Goal: Task Accomplishment & Management: Complete application form

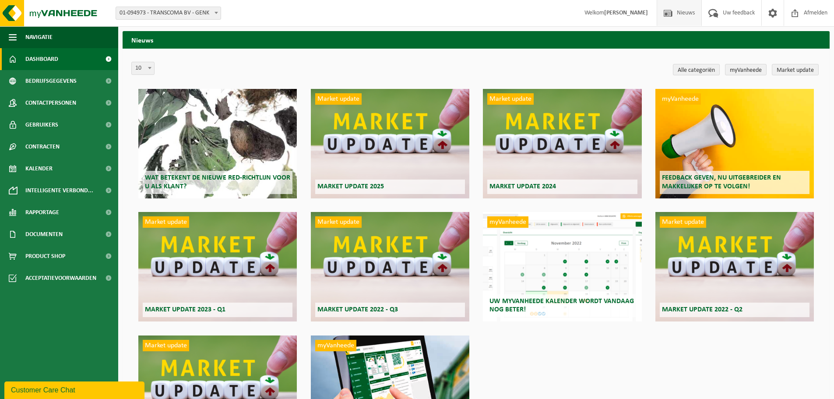
click at [64, 57] on link "Dashboard" at bounding box center [59, 59] width 118 height 22
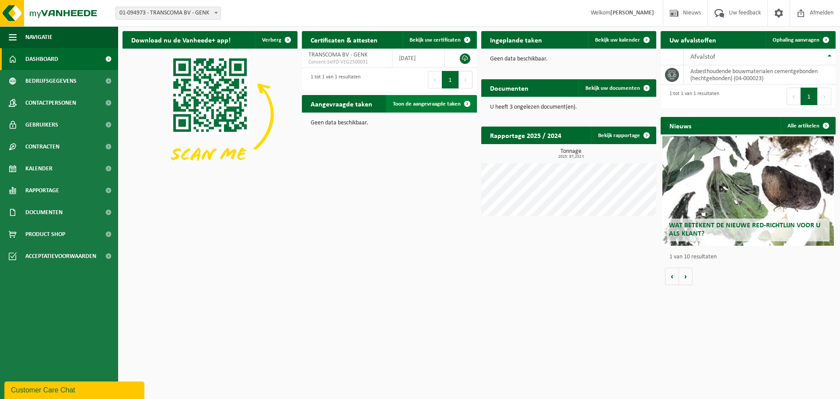
click at [424, 107] on span "Toon de aangevraagde taken" at bounding box center [427, 104] width 68 height 6
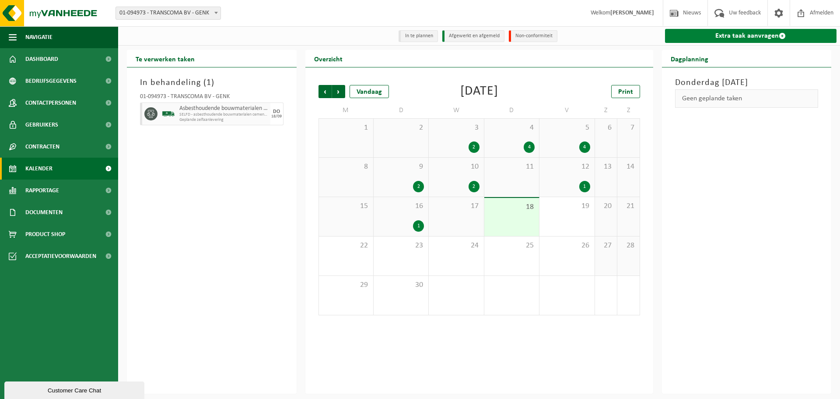
click at [769, 41] on link "Extra taak aanvragen" at bounding box center [751, 36] width 172 height 14
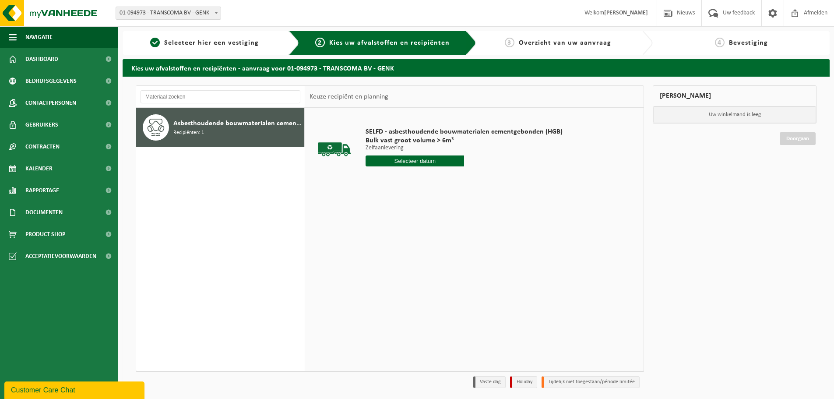
click at [434, 164] on input "text" at bounding box center [414, 160] width 98 height 11
click at [434, 237] on div "19" at bounding box center [435, 238] width 15 height 14
type input "Van 2025-09-19"
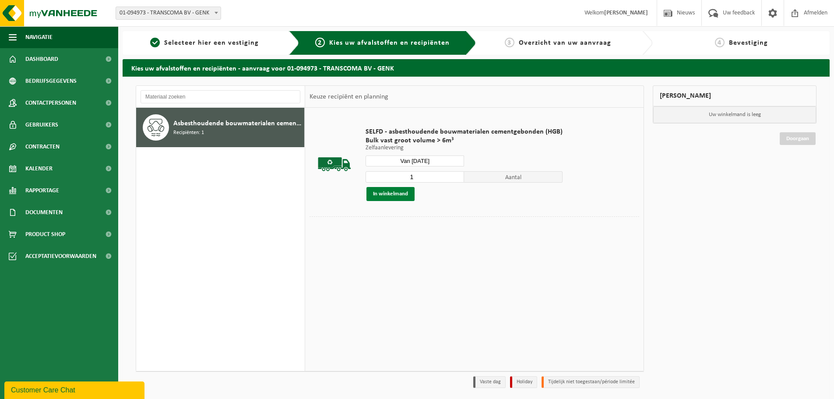
click at [391, 194] on button "In winkelmand" at bounding box center [390, 194] width 48 height 14
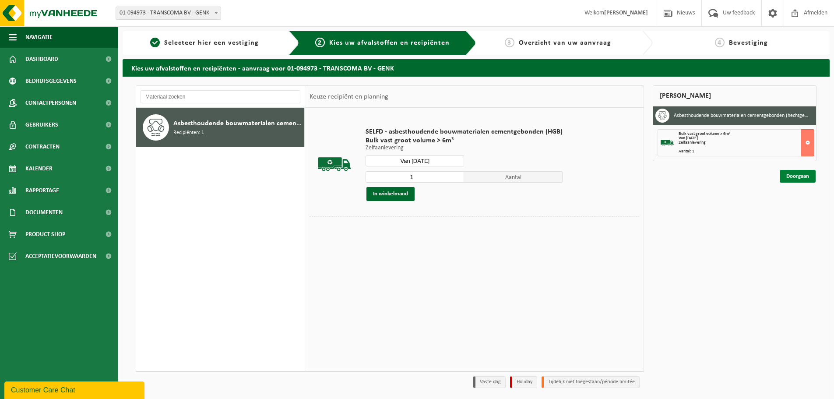
click at [809, 177] on link "Doorgaan" at bounding box center [797, 176] width 36 height 13
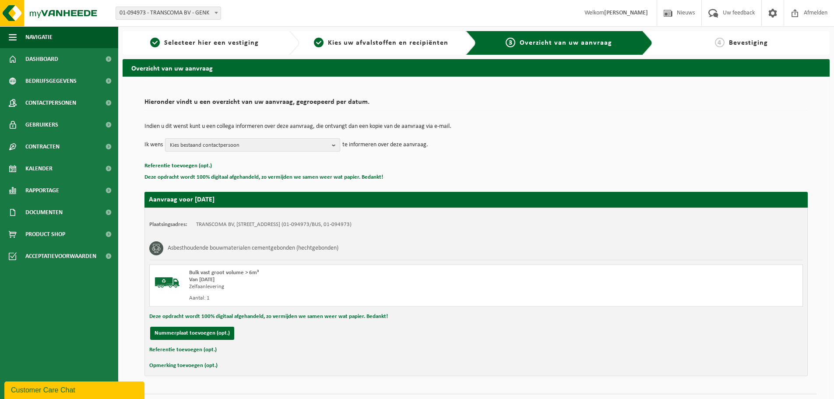
click at [277, 146] on span "Kies bestaand contactpersoon" at bounding box center [249, 145] width 158 height 13
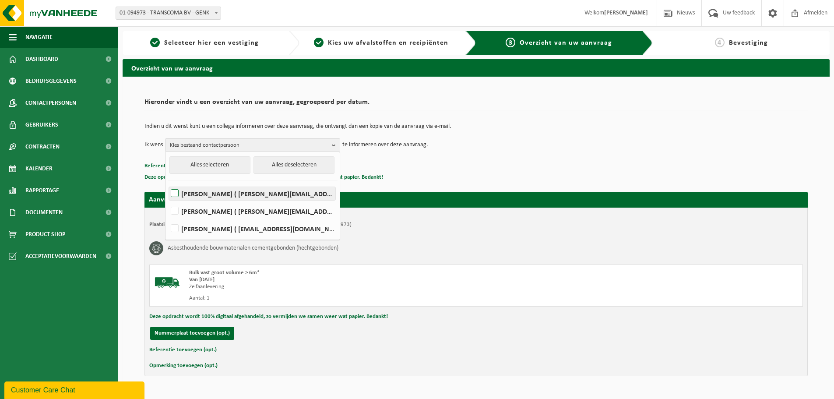
click at [258, 196] on label "ERIK DRIES ( erik@transcoma.be )" at bounding box center [252, 193] width 166 height 13
click at [168, 182] on input "ERIK DRIES ( erik@transcoma.be )" at bounding box center [167, 182] width 0 height 0
checkbox input "true"
click at [257, 210] on label "JIMMY MOMMENS ( jimmy.mommens@transcoma.be )" at bounding box center [252, 210] width 166 height 13
click at [168, 200] on input "JIMMY MOMMENS ( jimmy.mommens@transcoma.be )" at bounding box center [167, 200] width 0 height 0
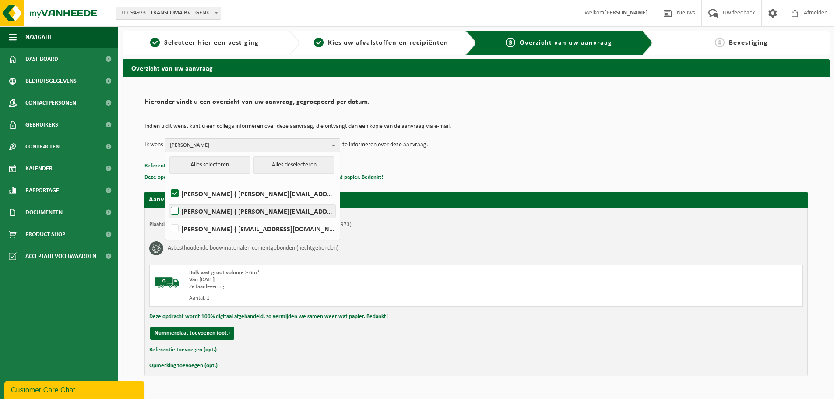
checkbox input "true"
click at [504, 155] on div "Indien u dit wenst kunt u een collega informeren over deze aanvraag, die ontvan…" at bounding box center [475, 138] width 663 height 46
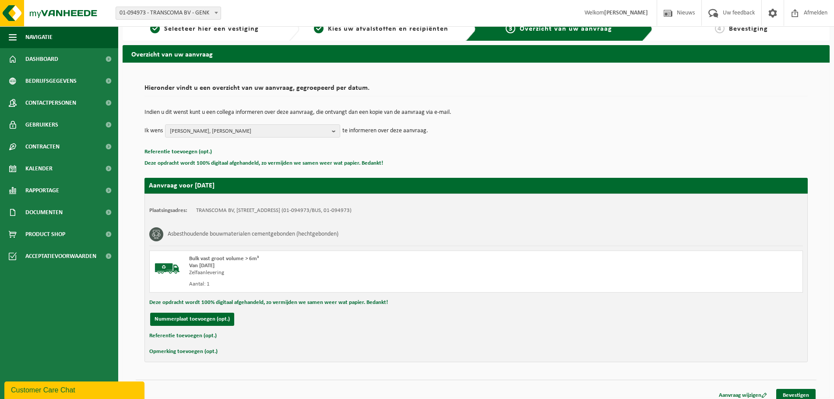
scroll to position [21, 0]
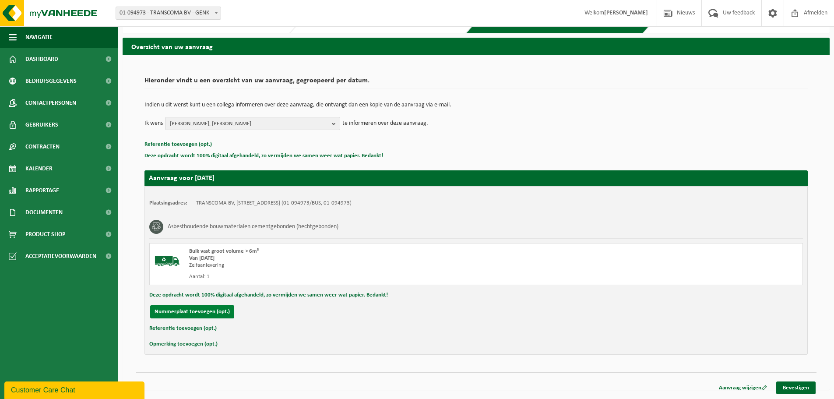
click at [218, 313] on button "Nummerplaat toevoegen (opt.)" at bounding box center [192, 311] width 84 height 13
click at [217, 317] on input "text" at bounding box center [287, 311] width 197 height 13
type input "2-FRP-928"
click at [804, 389] on link "Bevestigen" at bounding box center [795, 387] width 39 height 13
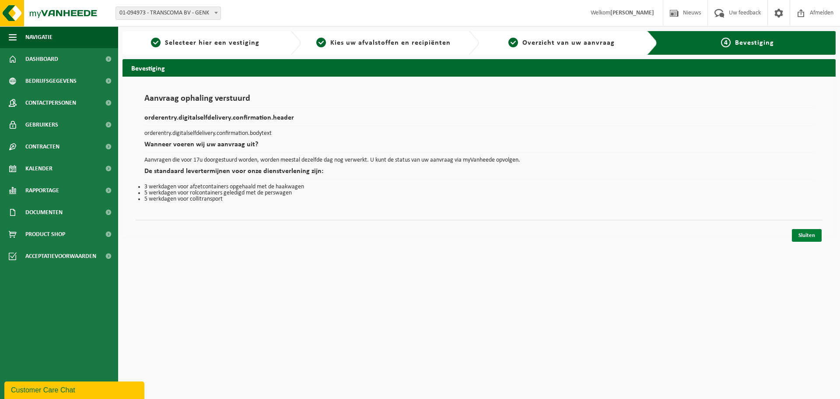
click at [810, 238] on link "Sluiten" at bounding box center [807, 235] width 30 height 13
